Goal: Use online tool/utility: Utilize a website feature to perform a specific function

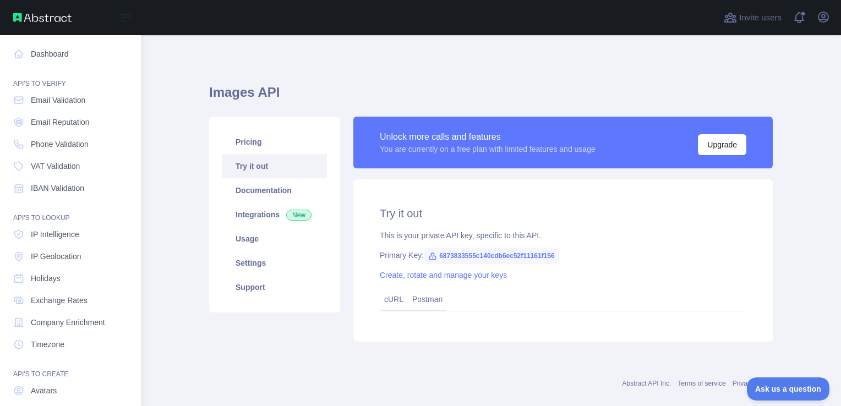
scroll to position [17, 0]
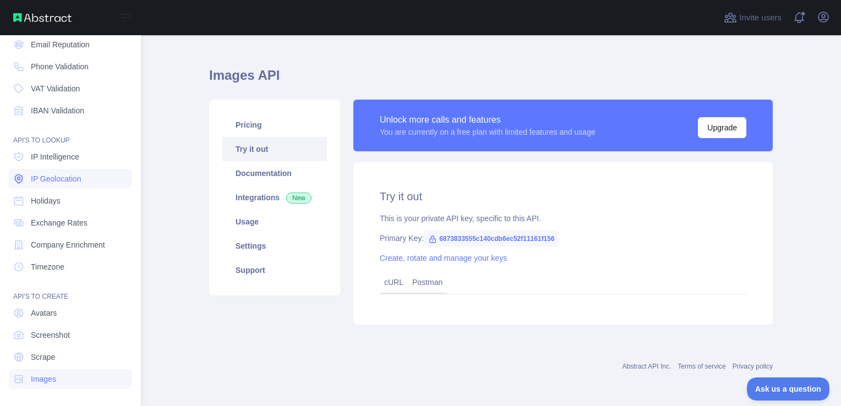
drag, startPoint x: 0, startPoint y: 0, endPoint x: 36, endPoint y: 178, distance: 182.0
click at [36, 178] on span "IP Geolocation" at bounding box center [56, 178] width 51 height 11
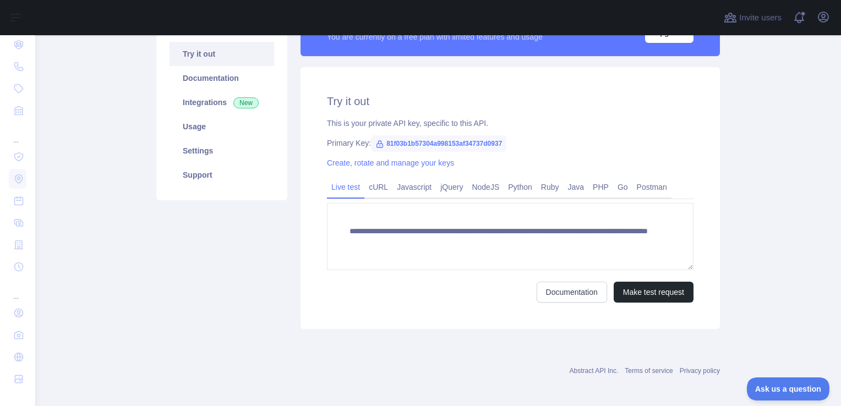
scroll to position [116, 0]
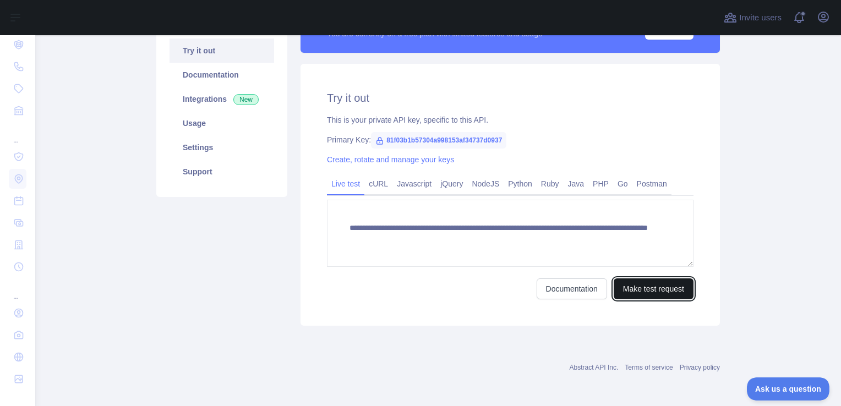
click at [624, 284] on button "Make test request" at bounding box center [654, 289] width 80 height 21
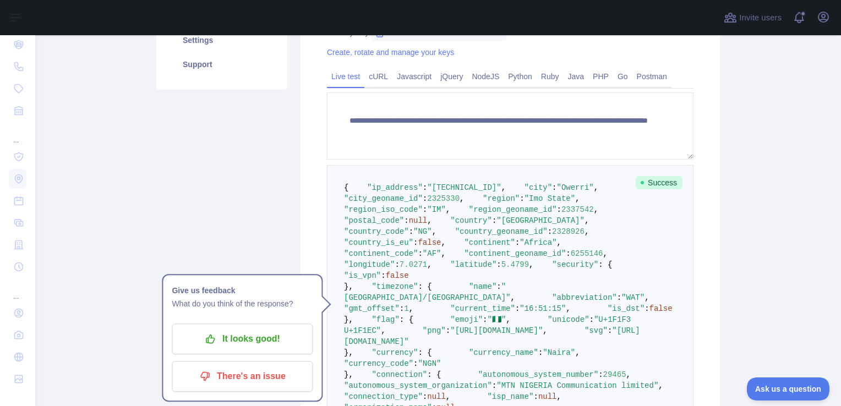
scroll to position [226, 0]
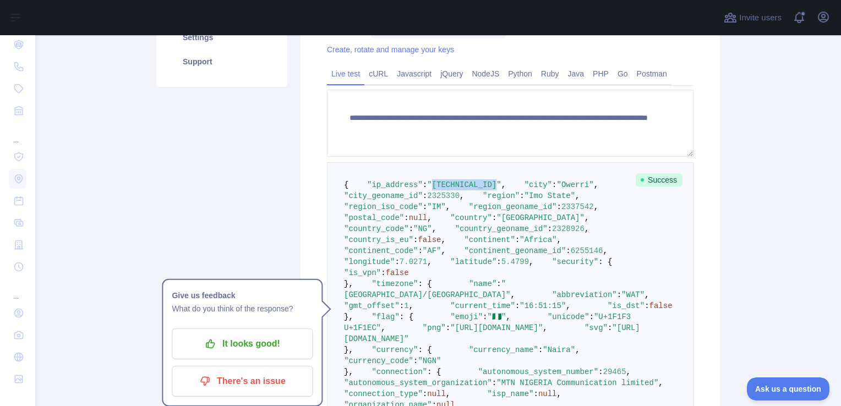
drag, startPoint x: 480, startPoint y: 193, endPoint x: 420, endPoint y: 193, distance: 60.0
click at [427, 189] on span ""[TECHNICAL_ID]"" at bounding box center [464, 185] width 74 height 9
copy span "[TECHNICAL_ID]"
click at [439, 202] on pre "{ "ip_address" : "[TECHNICAL_ID]" , "city" : "Owerri" , "city_geoname_id" : 232…" at bounding box center [510, 300] width 367 height 276
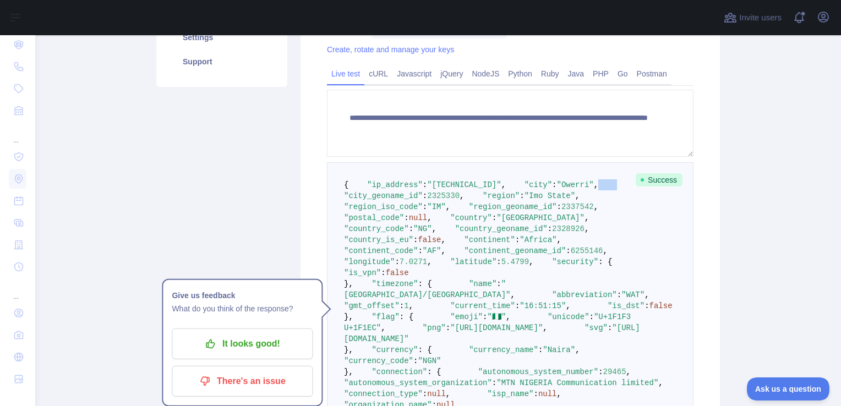
copy code
click at [480, 189] on span ""[TECHNICAL_ID]"" at bounding box center [464, 185] width 74 height 9
drag, startPoint x: 478, startPoint y: 195, endPoint x: 422, endPoint y: 192, distance: 56.2
click at [427, 189] on span ""[TECHNICAL_ID]"" at bounding box center [464, 185] width 74 height 9
copy span "[TECHNICAL_ID]"
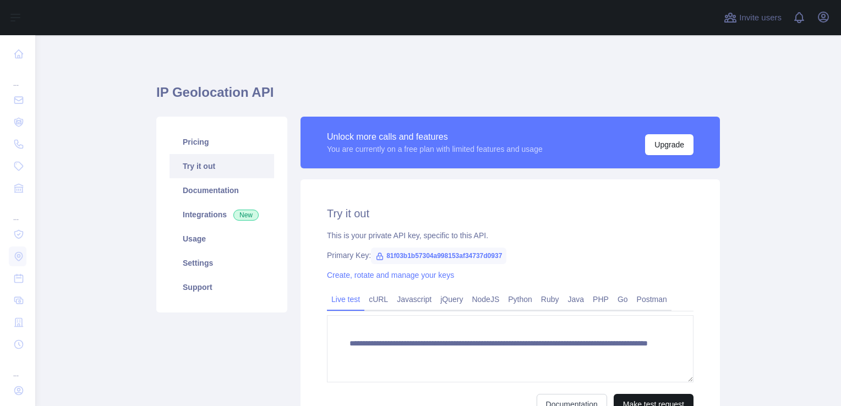
scroll to position [116, 0]
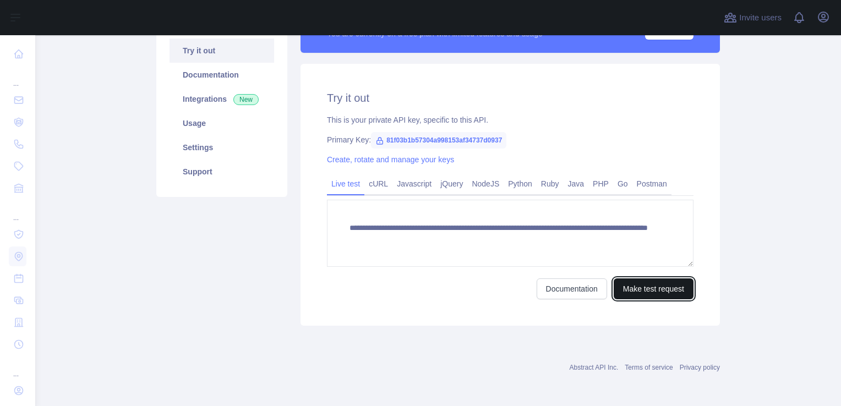
click at [667, 279] on button "Make test request" at bounding box center [654, 289] width 80 height 21
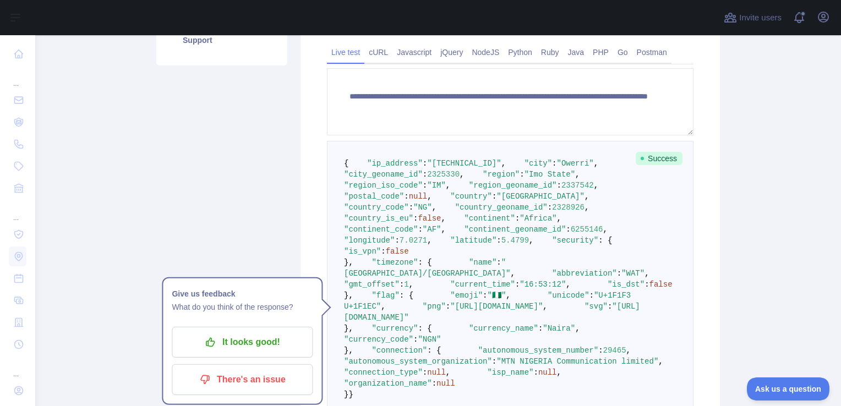
scroll to position [248, 0]
drag, startPoint x: 479, startPoint y: 173, endPoint x: 421, endPoint y: 175, distance: 57.3
click at [427, 167] on span ""[TECHNICAL_ID]"" at bounding box center [464, 163] width 74 height 9
copy span "[TECHNICAL_ID]"
